Goal: Browse casually: Explore the website without a specific task or goal

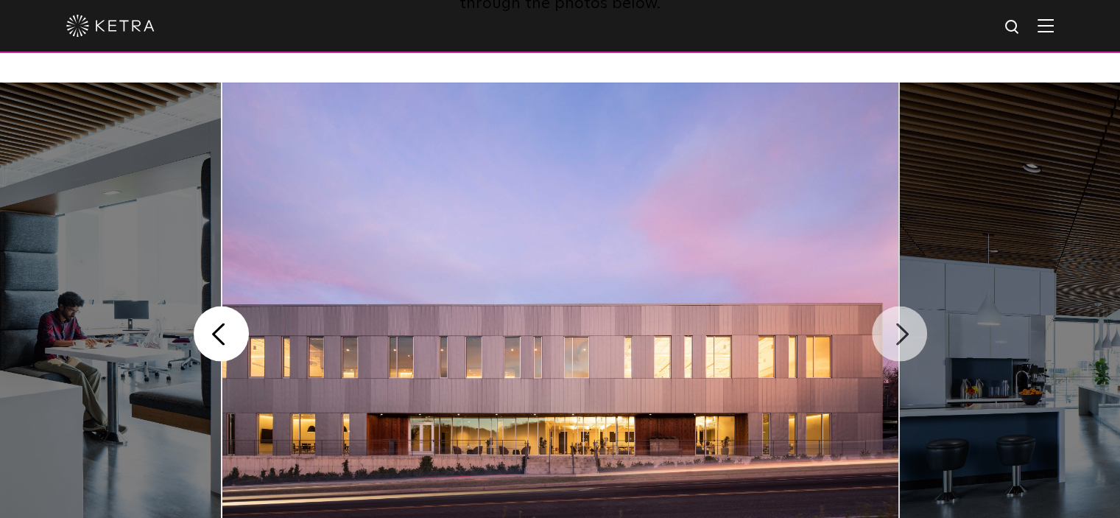
click at [898, 320] on button "Next" at bounding box center [899, 333] width 55 height 55
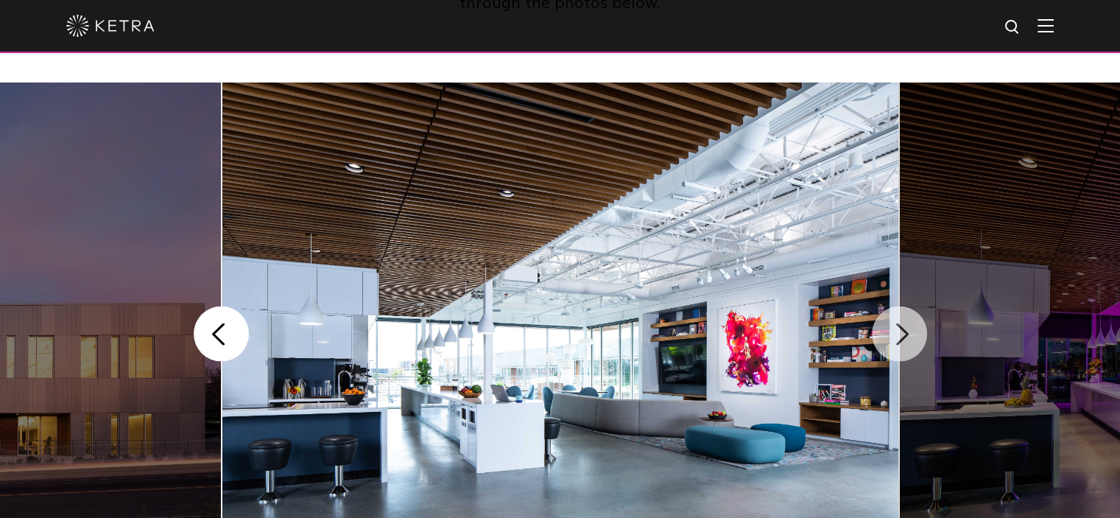
click at [910, 333] on button "Next" at bounding box center [899, 333] width 55 height 55
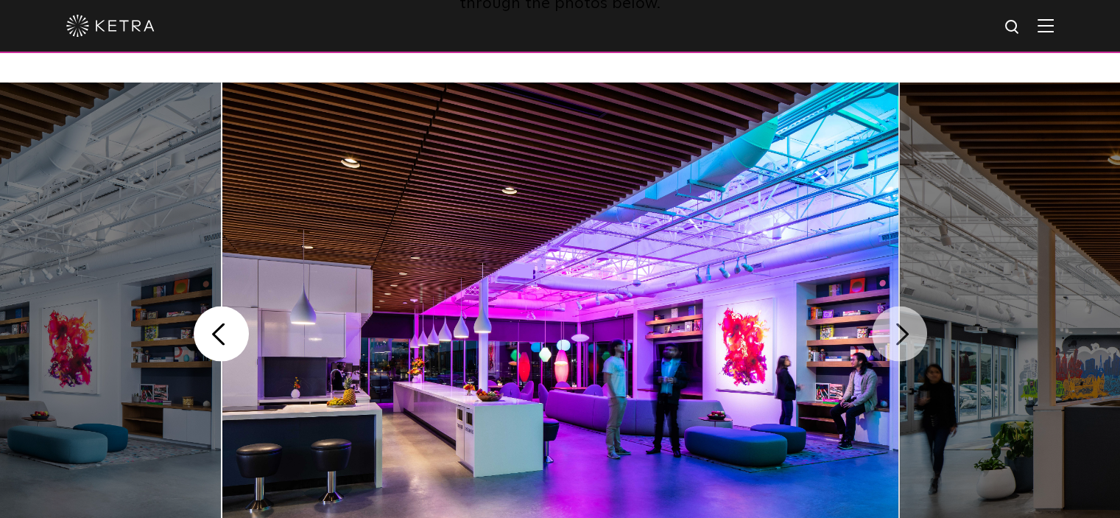
click at [901, 335] on button "Next" at bounding box center [899, 333] width 55 height 55
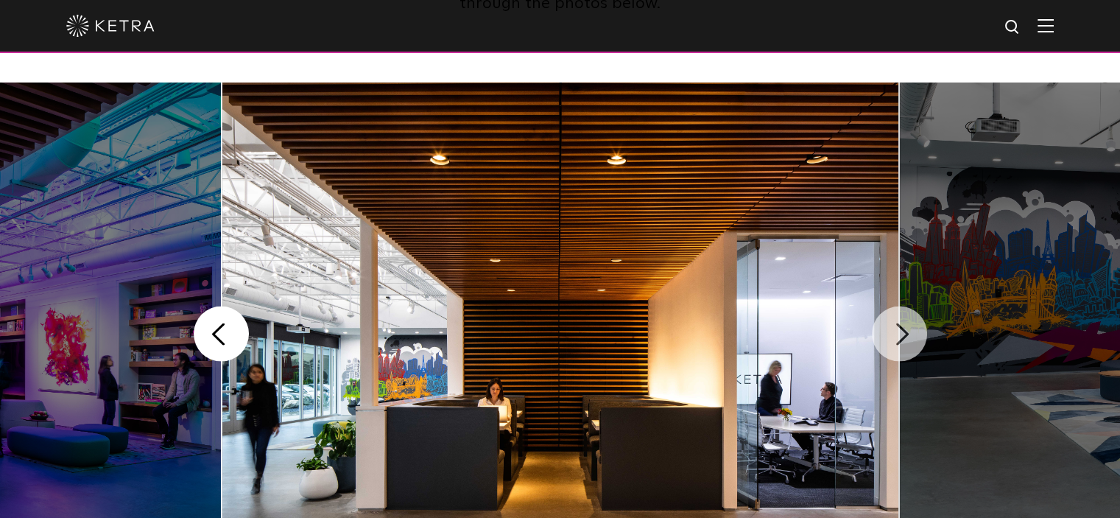
click at [901, 335] on button "Next" at bounding box center [899, 333] width 55 height 55
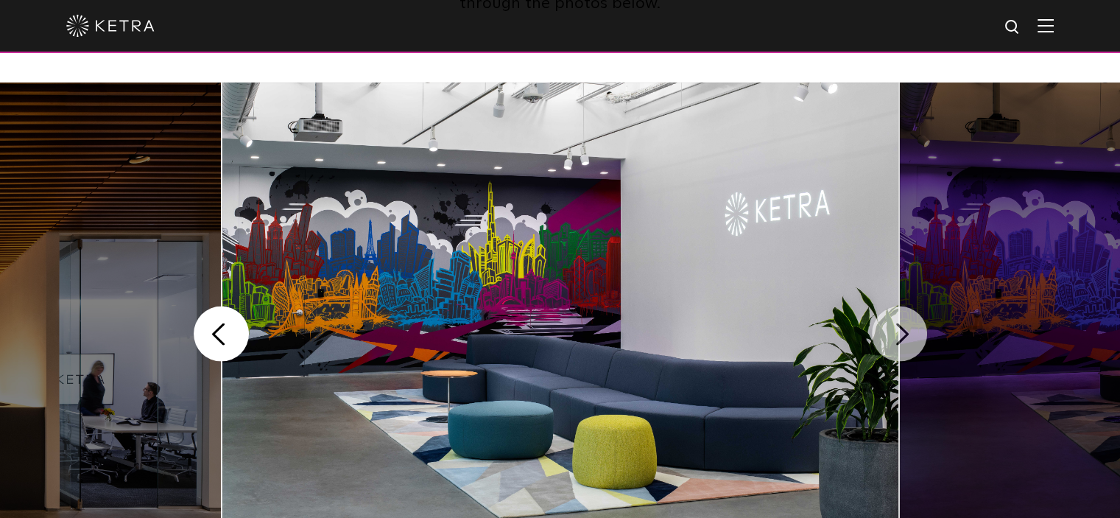
click at [901, 335] on button "Next" at bounding box center [899, 333] width 55 height 55
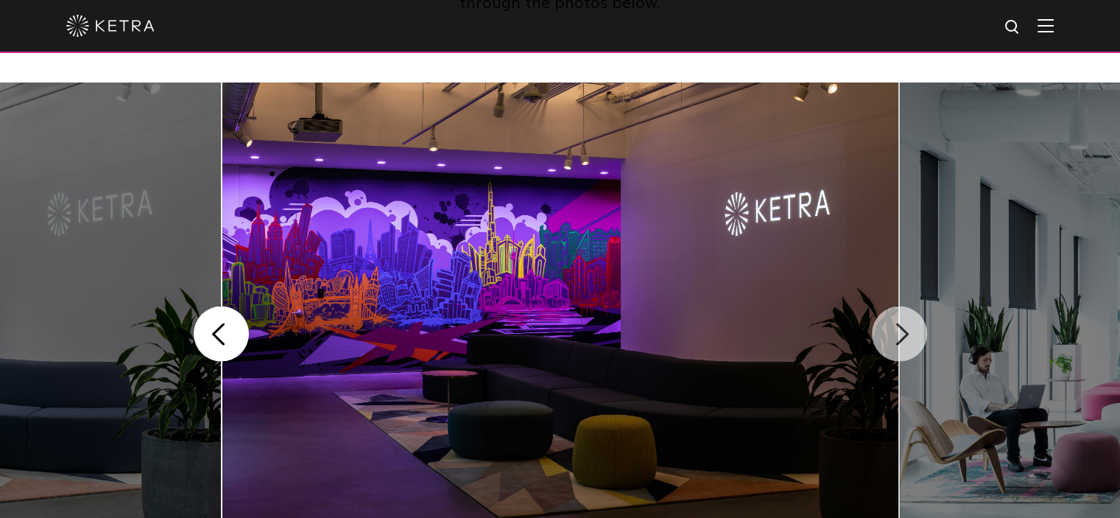
click at [901, 335] on button "Next" at bounding box center [899, 333] width 55 height 55
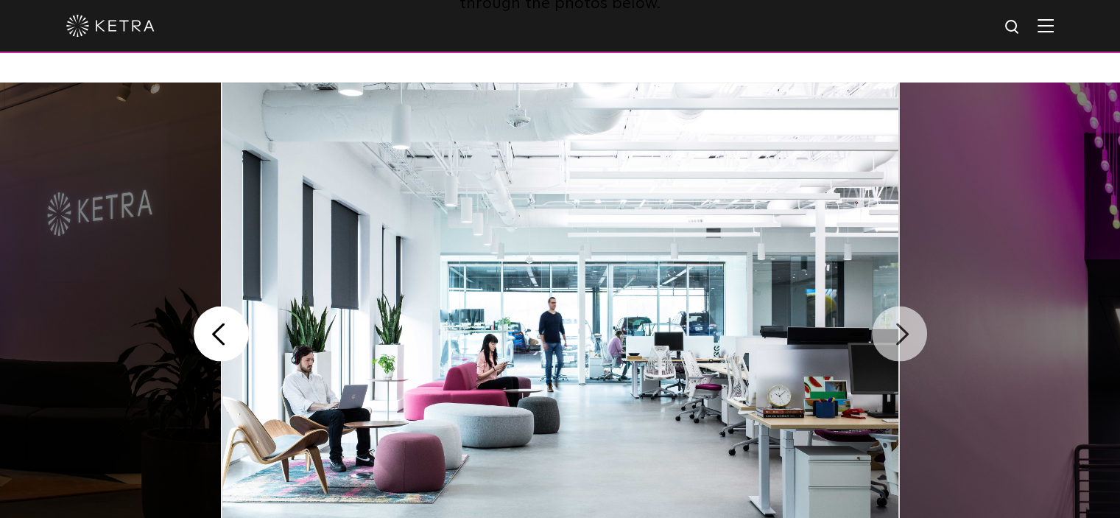
click at [901, 335] on button "Next" at bounding box center [899, 333] width 55 height 55
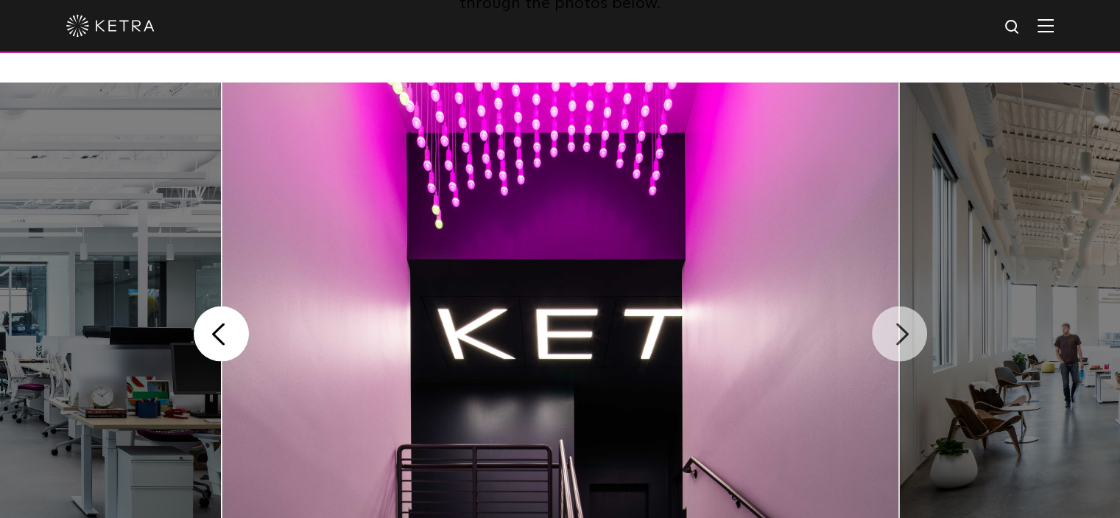
click at [901, 335] on button "Next" at bounding box center [899, 333] width 55 height 55
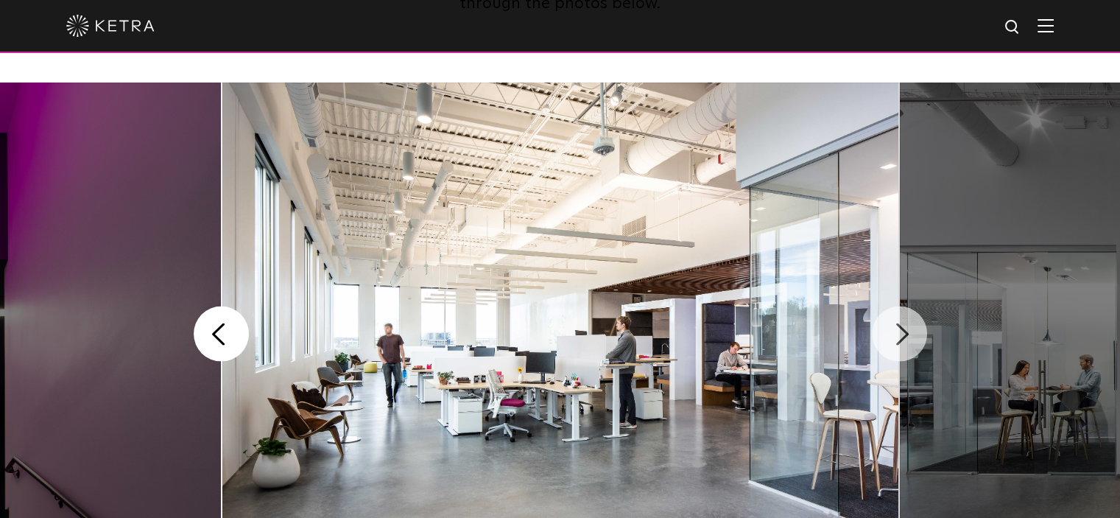
click at [901, 335] on button "Next" at bounding box center [899, 333] width 55 height 55
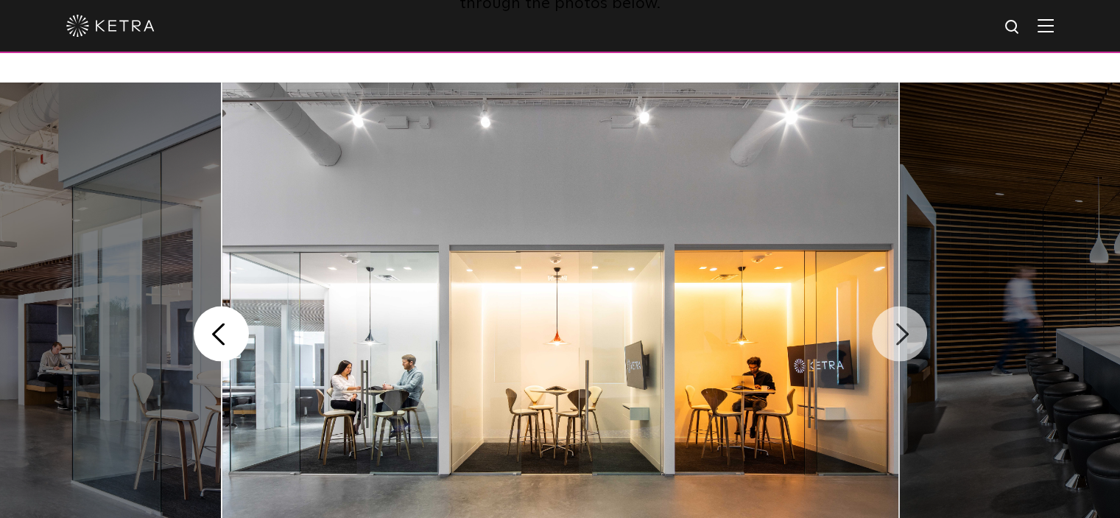
click at [901, 335] on button "Next" at bounding box center [899, 333] width 55 height 55
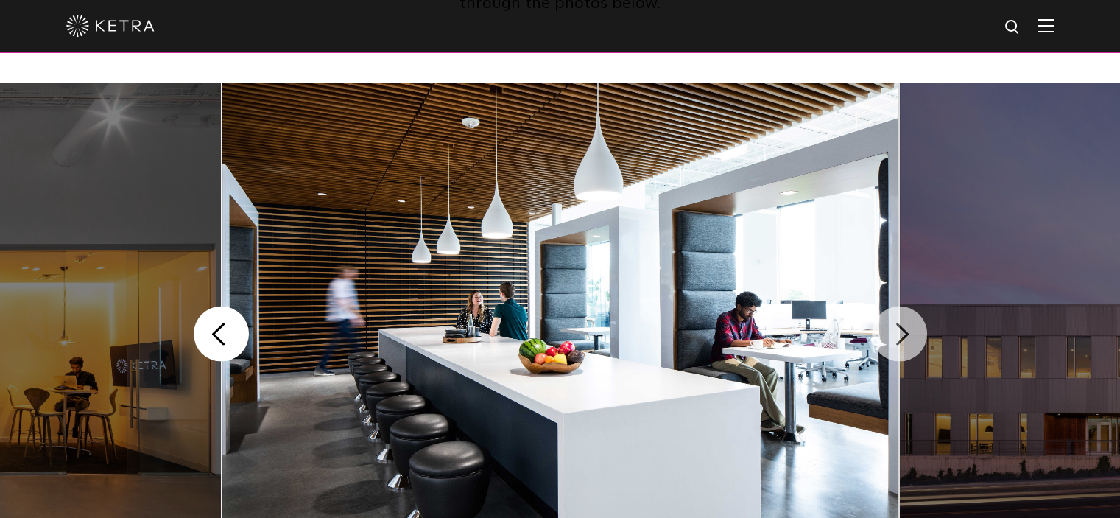
click at [901, 335] on button "Next" at bounding box center [899, 333] width 55 height 55
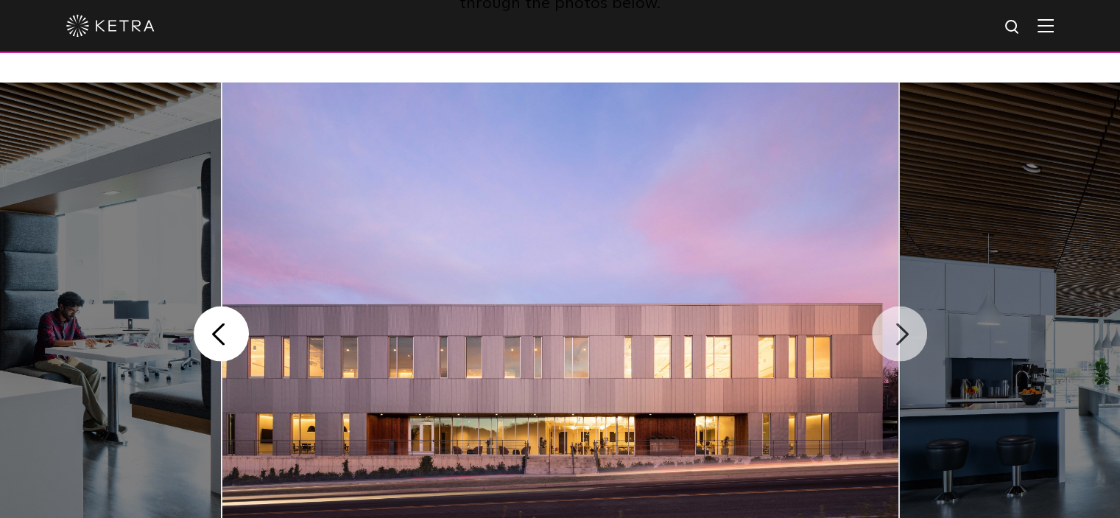
click at [901, 335] on button "Next" at bounding box center [899, 333] width 55 height 55
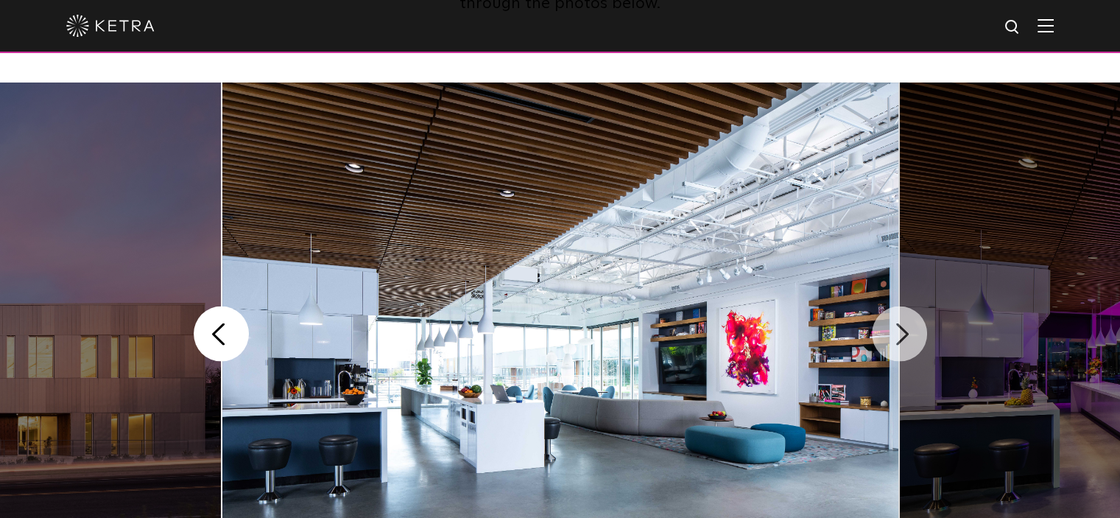
click at [901, 335] on button "Next" at bounding box center [899, 333] width 55 height 55
